Goal: Task Accomplishment & Management: Use online tool/utility

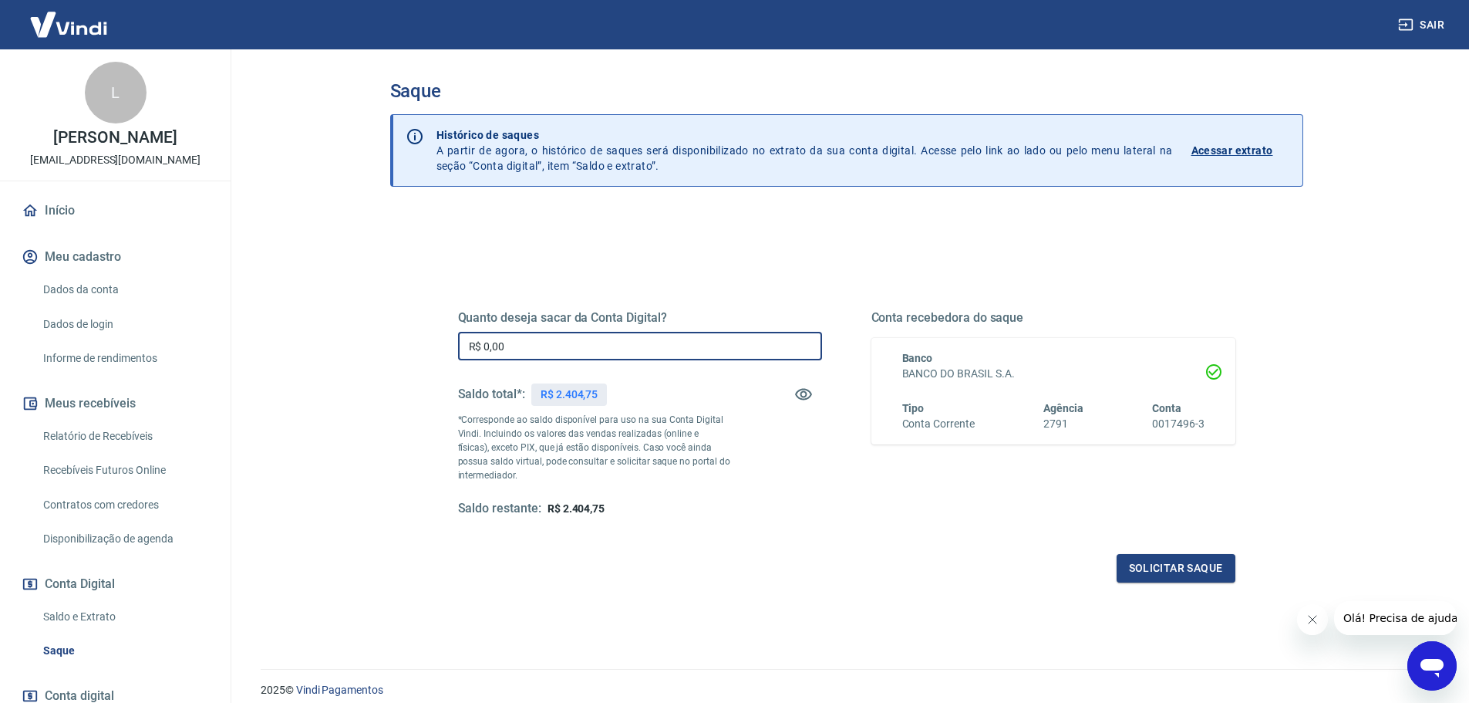
click at [587, 352] on input "R$ 0,00" at bounding box center [640, 346] width 364 height 29
type input "R$ 2.404,75"
click at [1185, 565] on button "Solicitar saque" at bounding box center [1176, 568] width 119 height 29
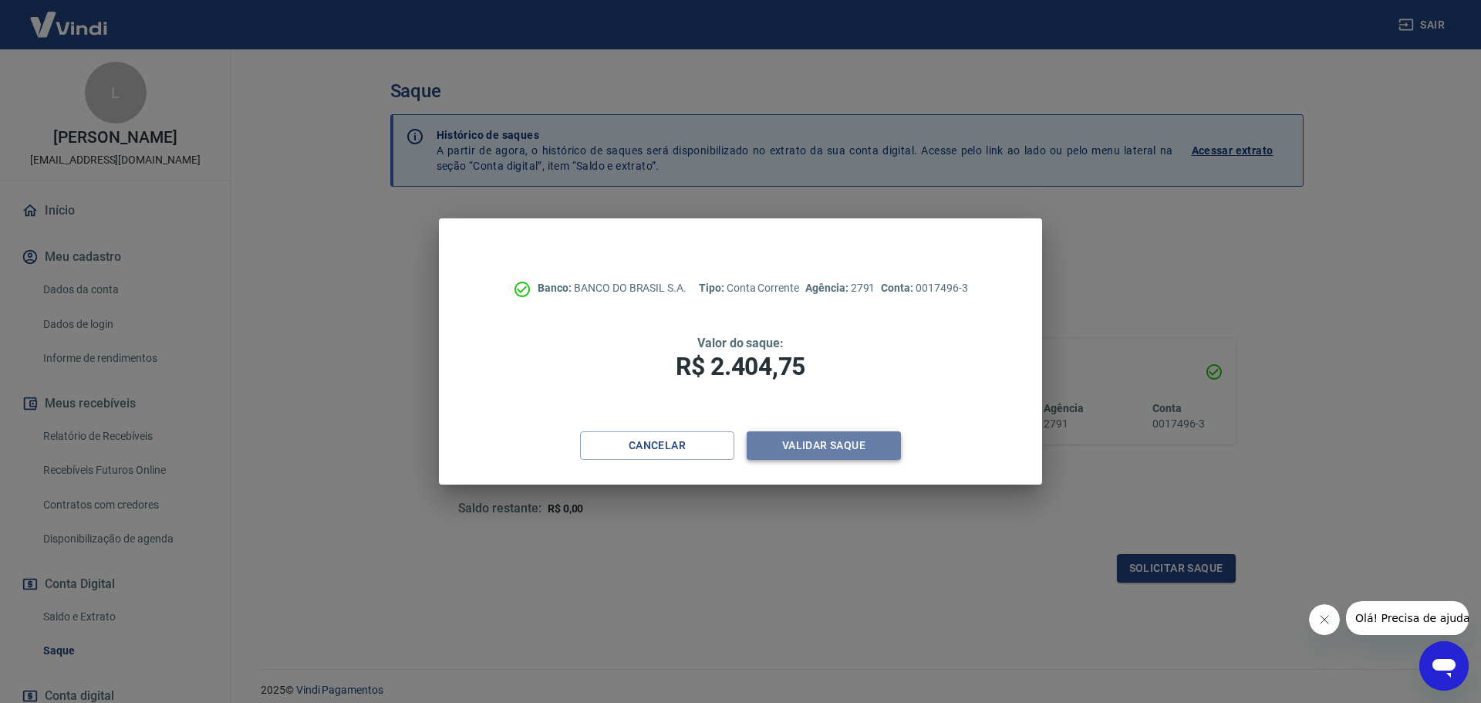
click at [790, 439] on button "Validar saque" at bounding box center [824, 445] width 154 height 29
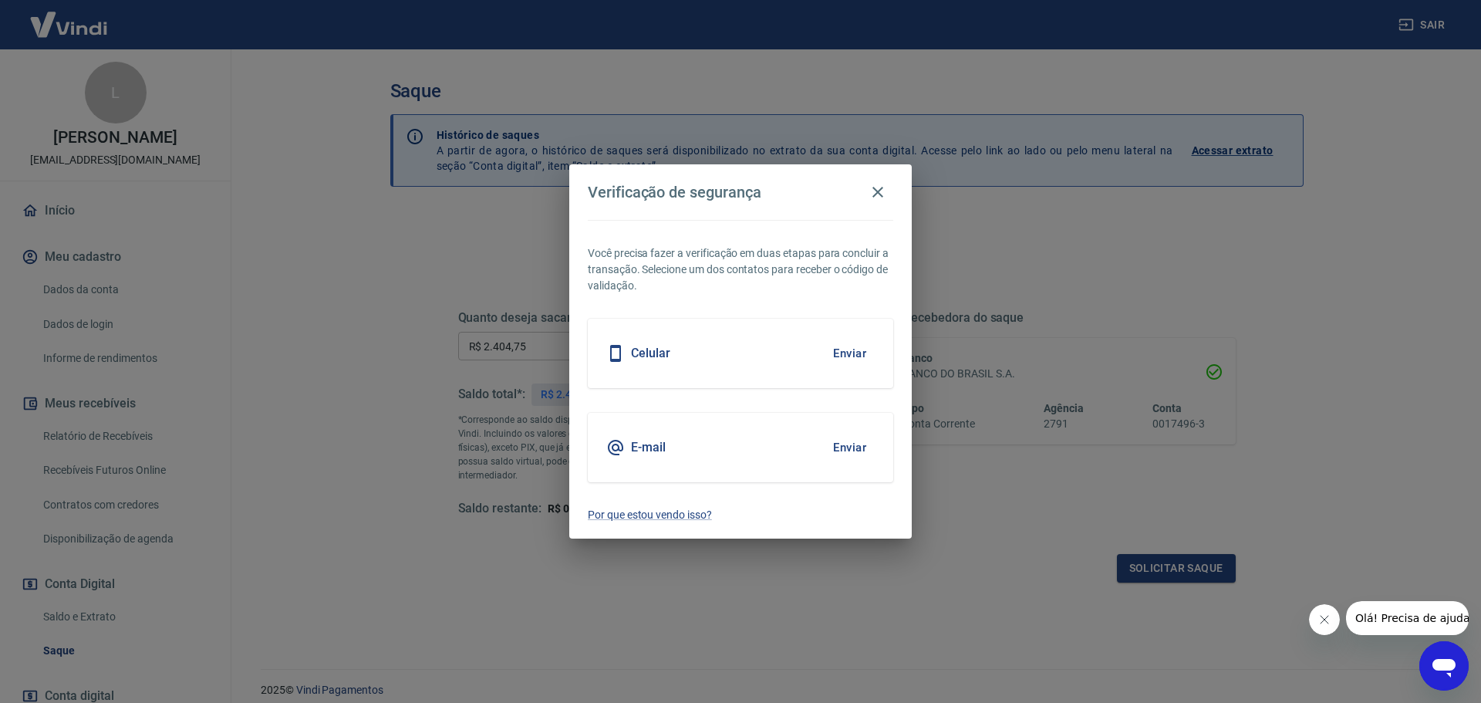
click at [841, 449] on button "Enviar" at bounding box center [850, 447] width 50 height 32
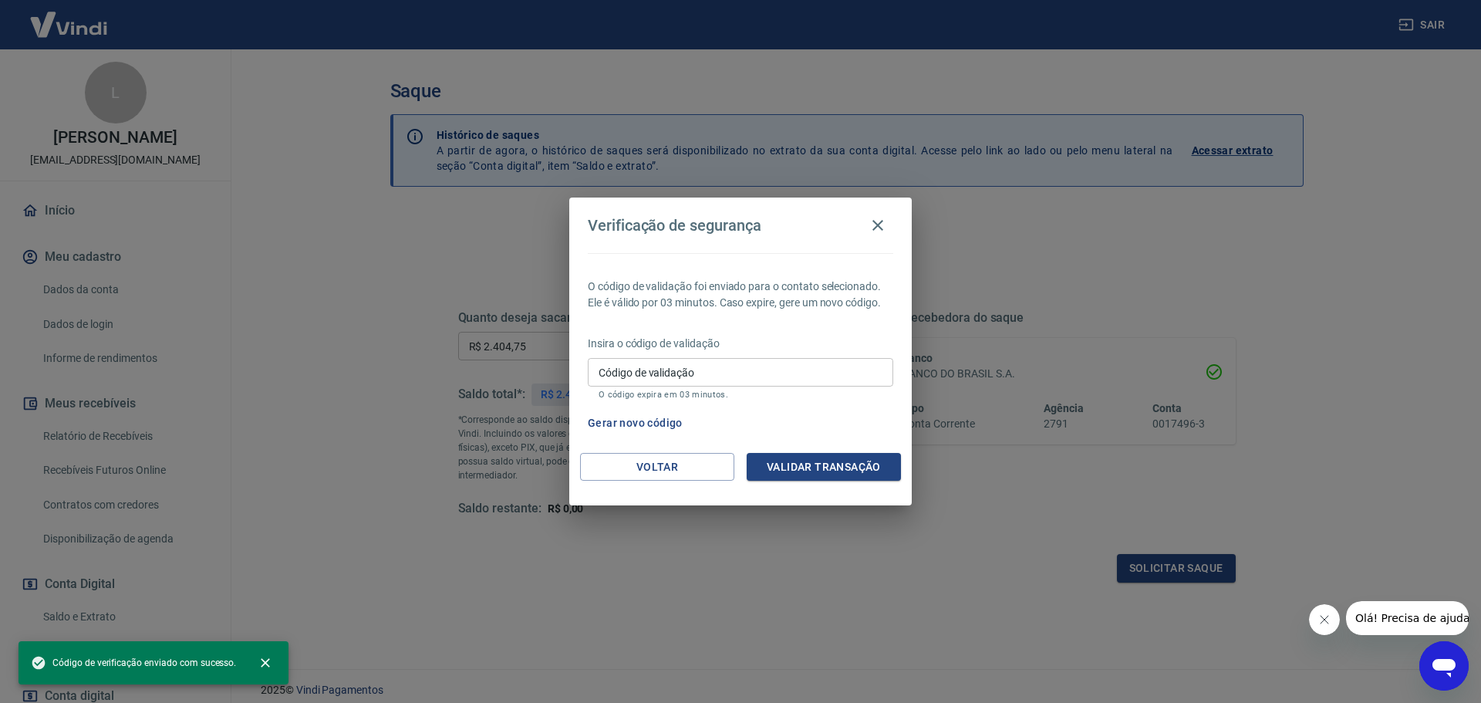
click at [685, 377] on input "Código de validação" at bounding box center [740, 372] width 305 height 29
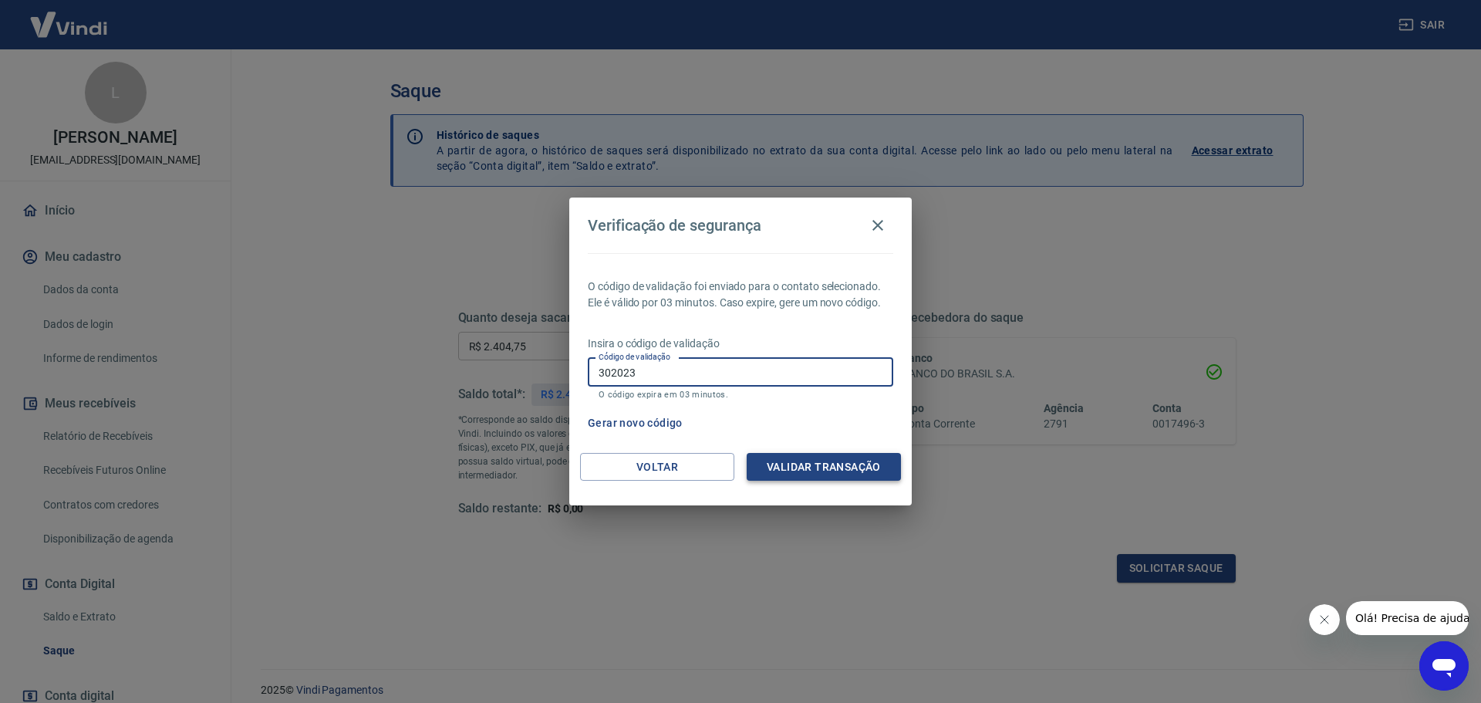
type input "302023"
click at [791, 463] on button "Validar transação" at bounding box center [824, 467] width 154 height 29
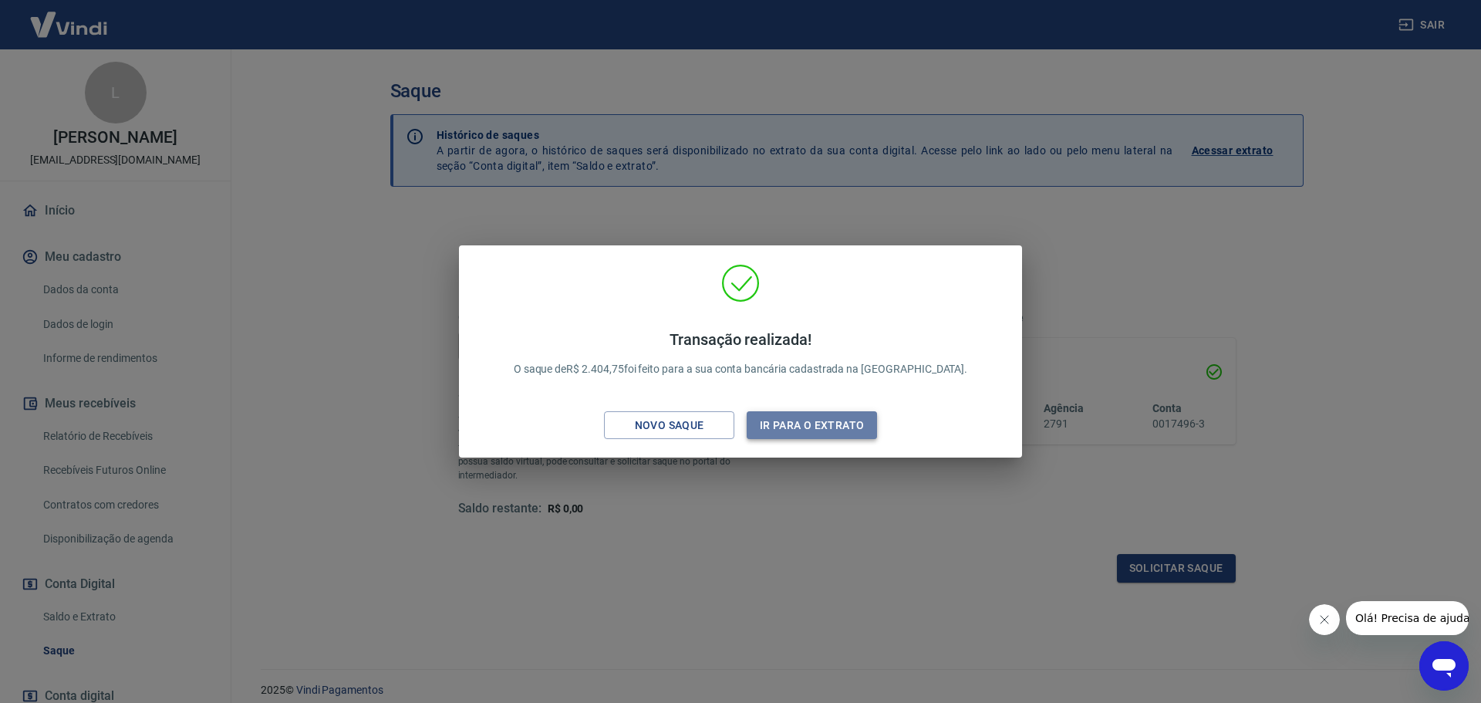
click at [845, 427] on button "Ir para o extrato" at bounding box center [812, 425] width 130 height 29
